Goal: Register for event/course

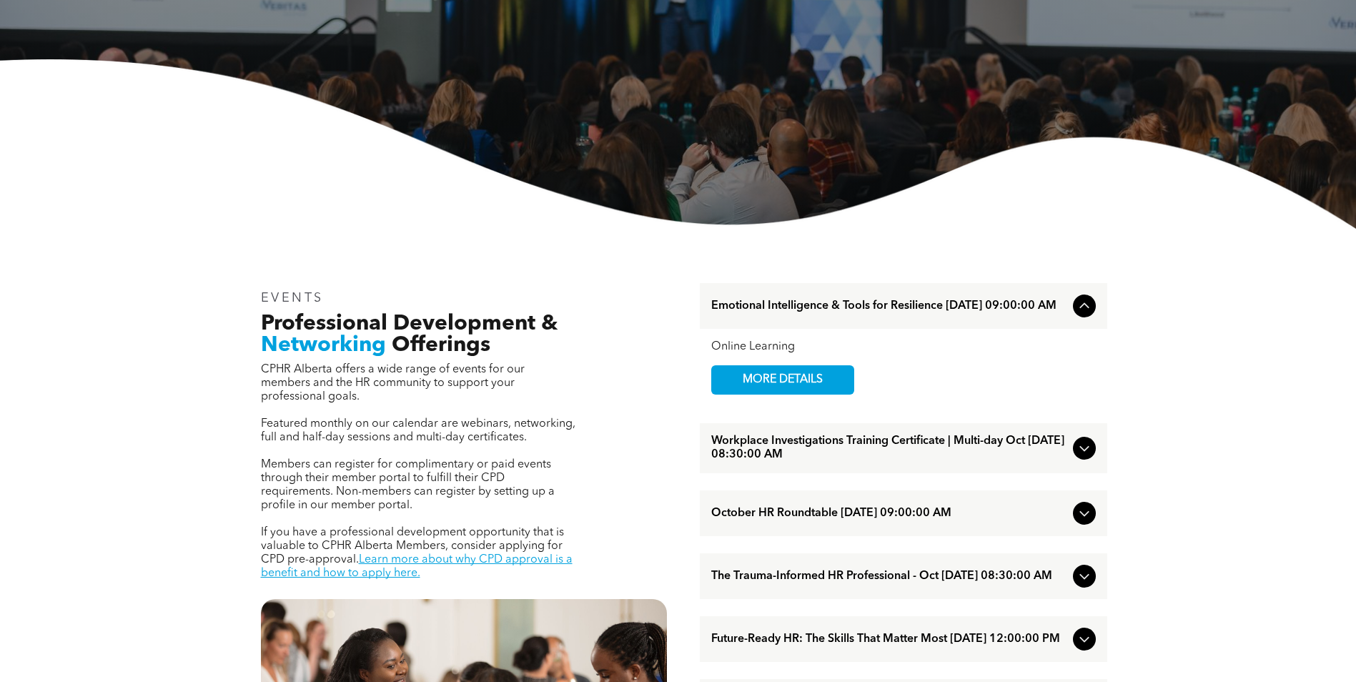
scroll to position [357, 0]
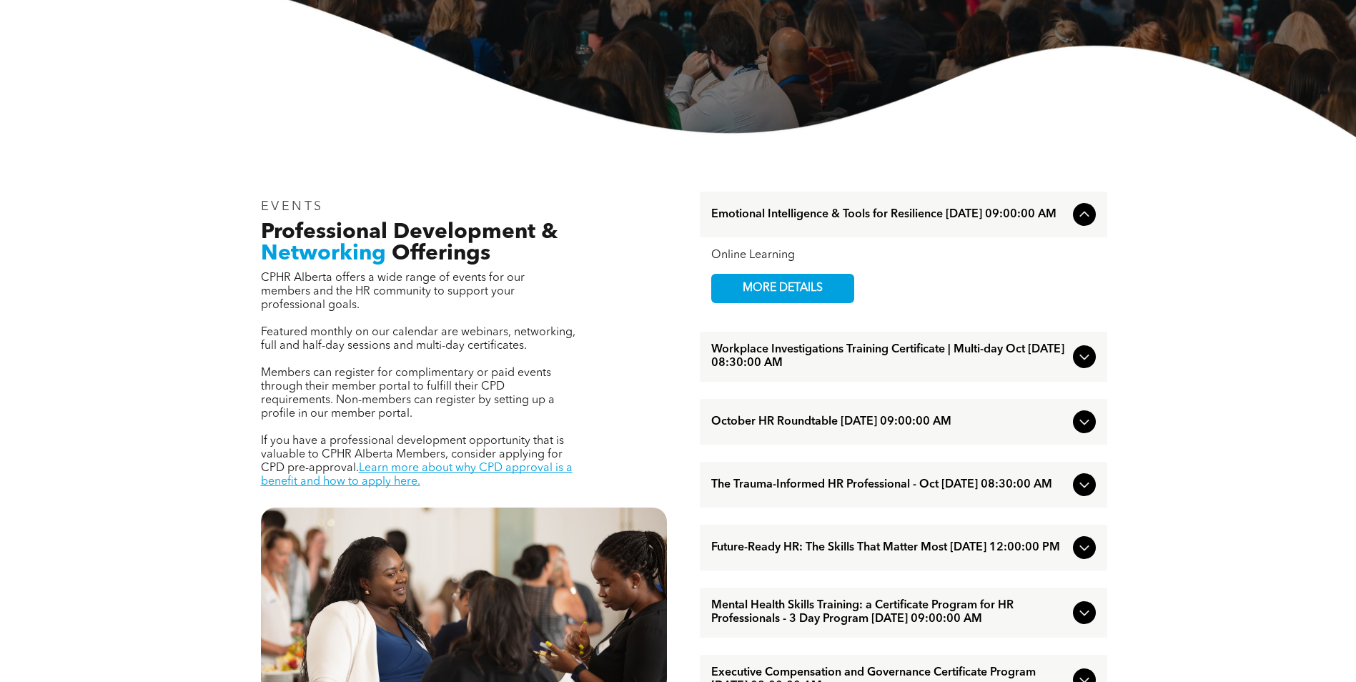
click at [1085, 352] on div at bounding box center [1084, 356] width 23 height 23
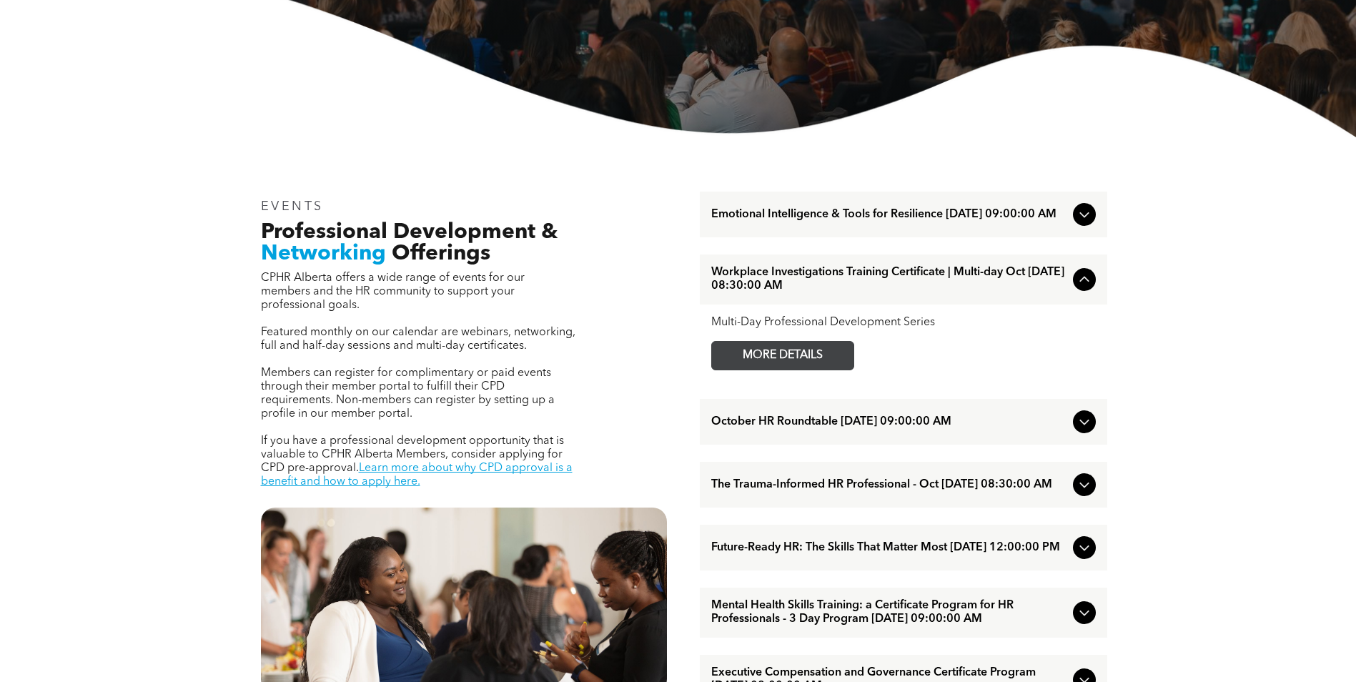
click at [794, 356] on span "MORE DETAILS" at bounding box center [782, 356] width 113 height 28
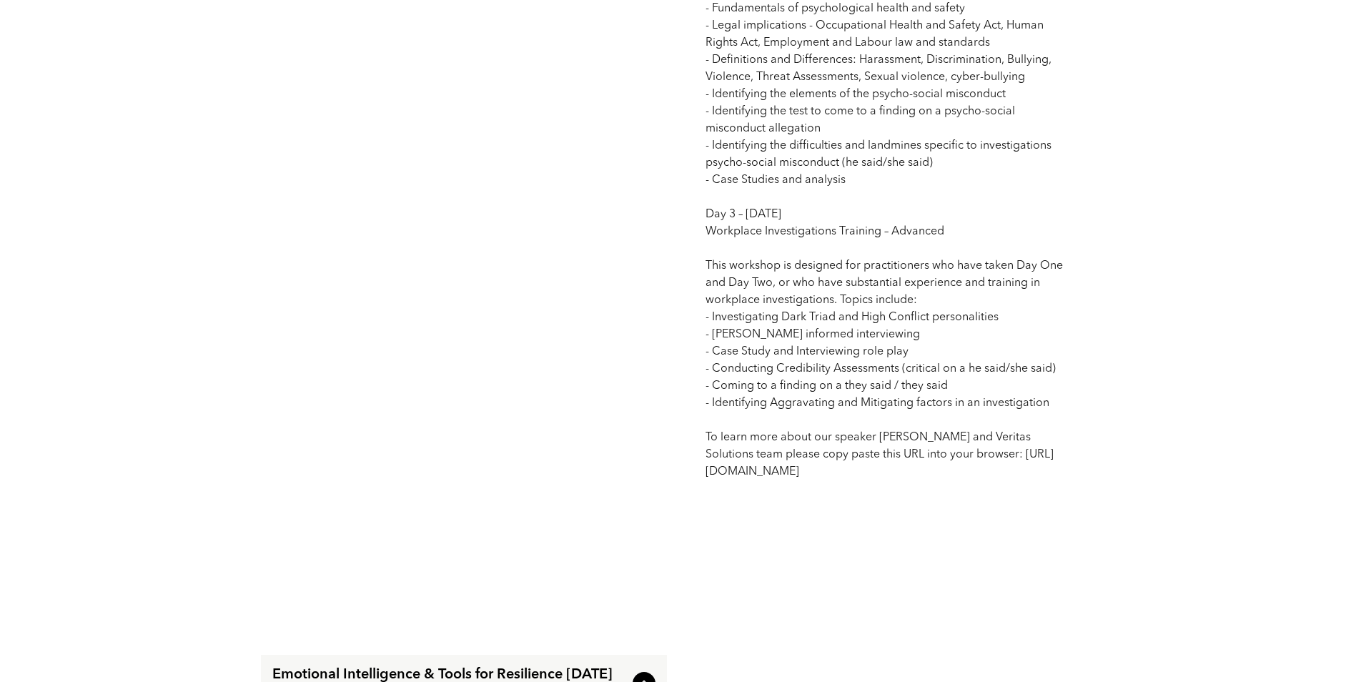
scroll to position [1716, 0]
drag, startPoint x: 906, startPoint y: 493, endPoint x: 681, endPoint y: 27, distance: 517.3
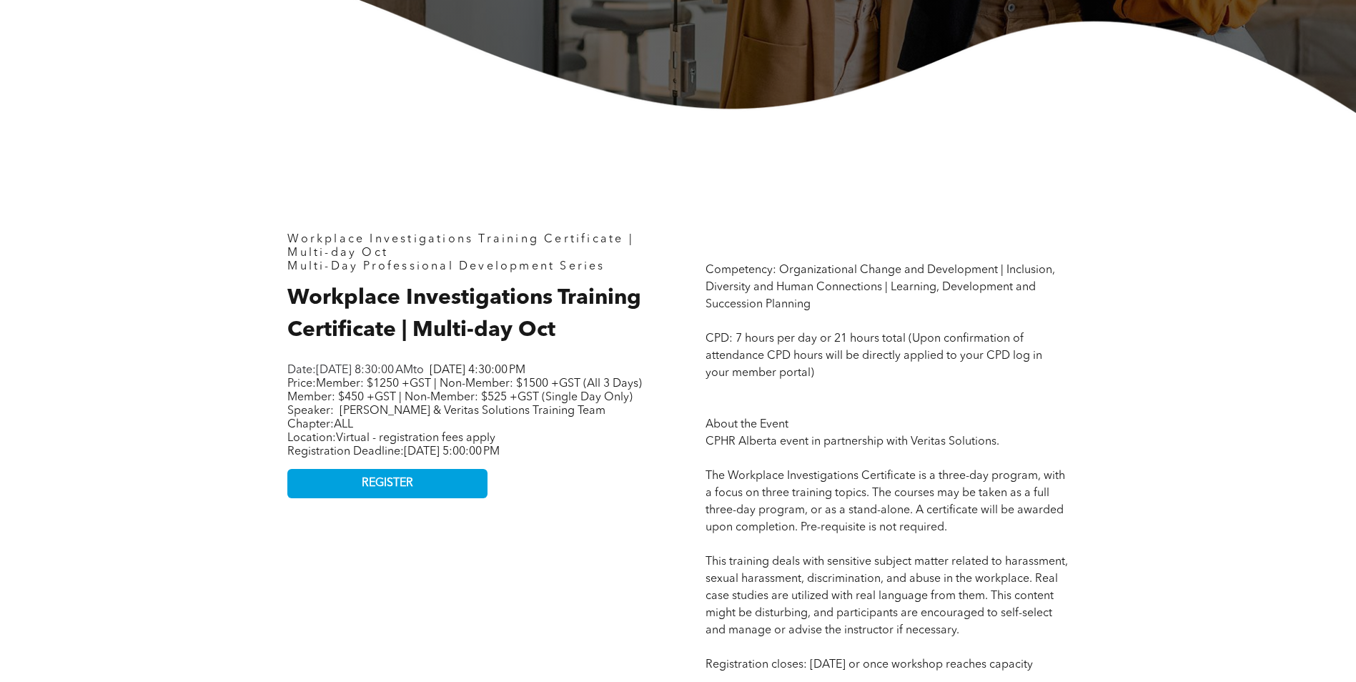
scroll to position [313, 0]
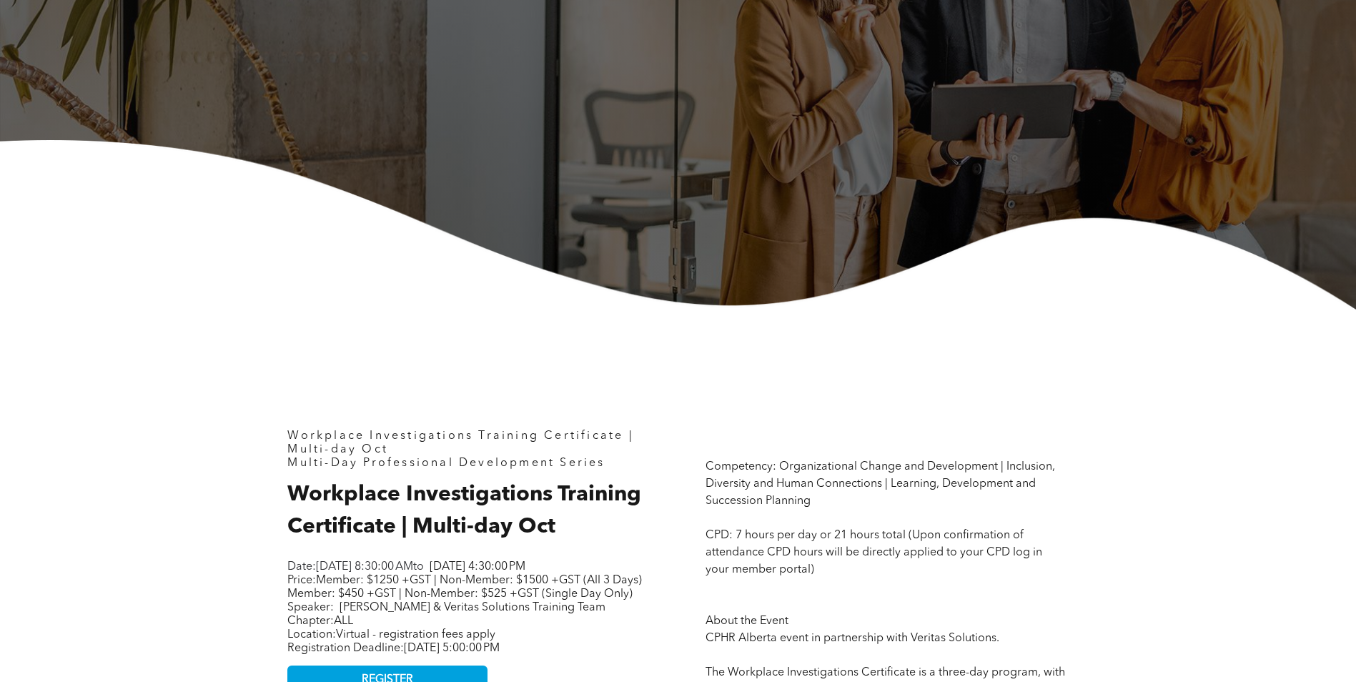
drag, startPoint x: 903, startPoint y: 495, endPoint x: 277, endPoint y: 425, distance: 629.3
drag, startPoint x: 277, startPoint y: 425, endPoint x: 350, endPoint y: 457, distance: 79.7
copy div "Workplace Investigations Training Certificate | Multi-day Oct Multi-Day Profess…"
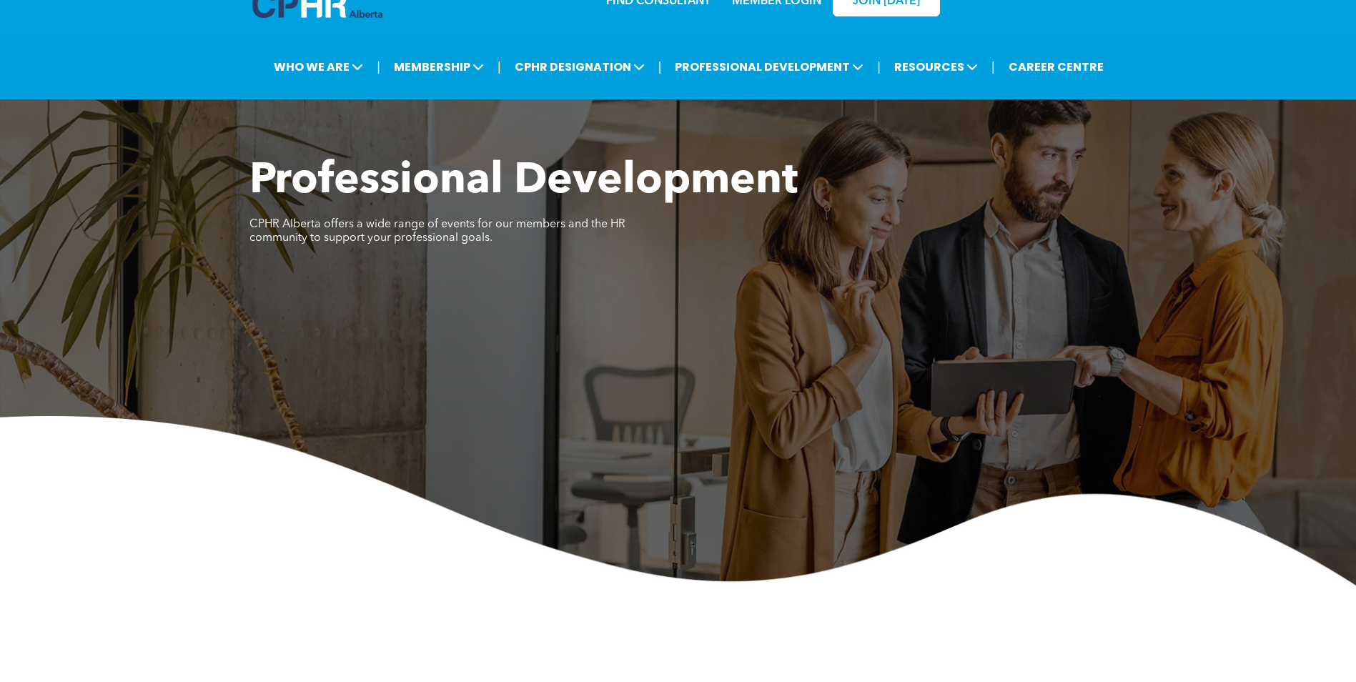
scroll to position [0, 0]
